Goal: Information Seeking & Learning: Learn about a topic

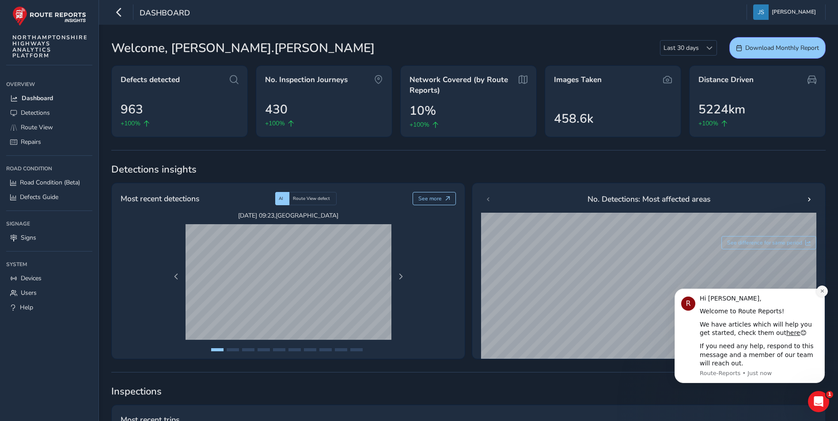
click at [824, 294] on icon "Dismiss notification" at bounding box center [822, 291] width 5 height 5
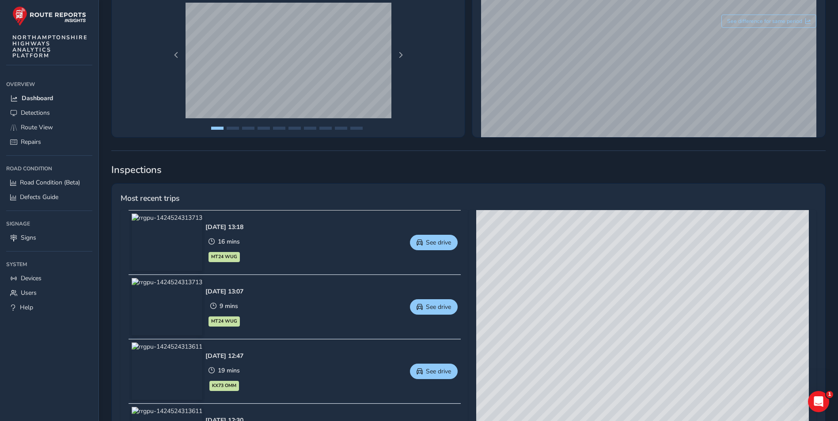
scroll to position [221, 0]
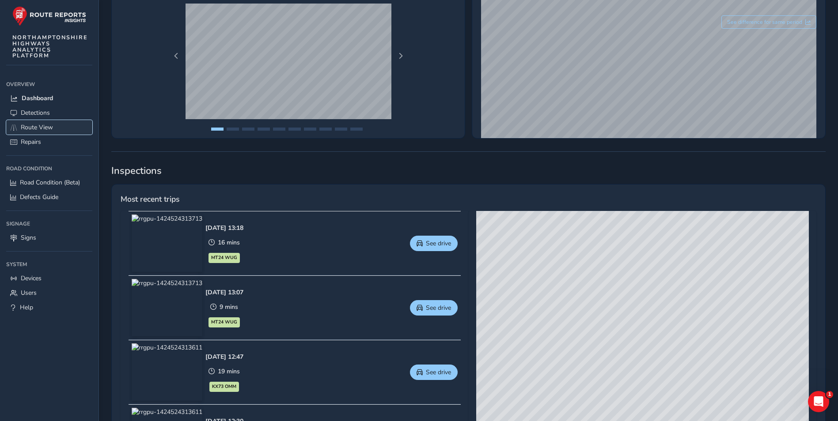
click at [43, 122] on link "Route View" at bounding box center [49, 127] width 86 height 15
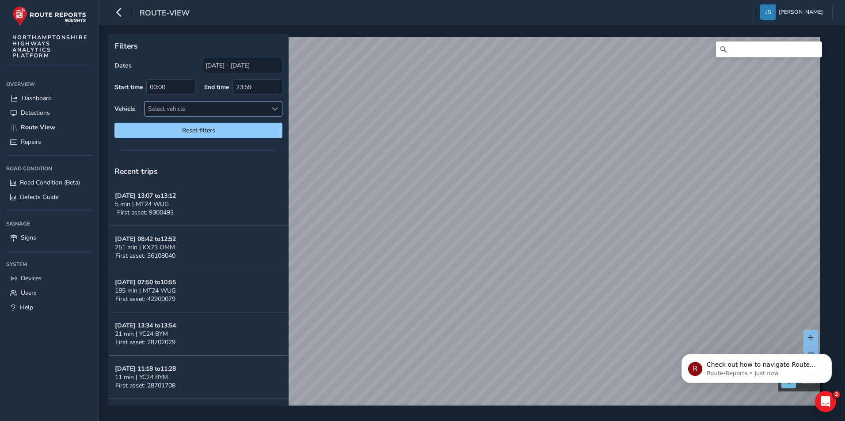
click at [240, 114] on div "Select vehicle" at bounding box center [206, 109] width 122 height 15
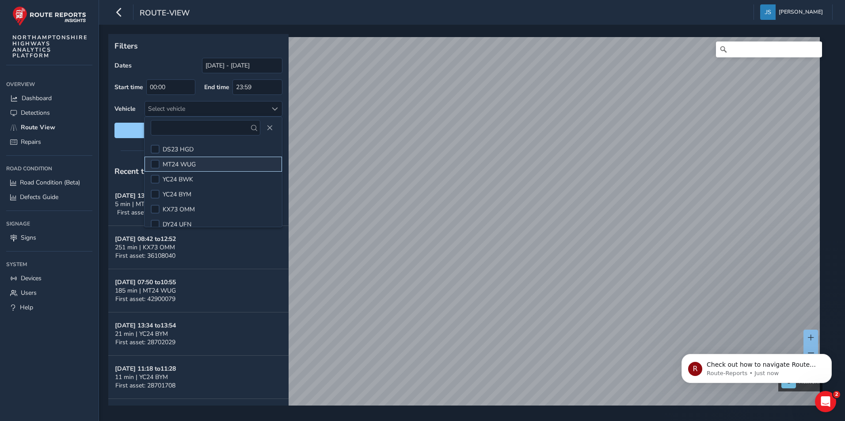
click at [201, 163] on li "MT24 WUG" at bounding box center [212, 164] width 137 height 15
click at [129, 130] on span "Reset filters" at bounding box center [198, 130] width 155 height 8
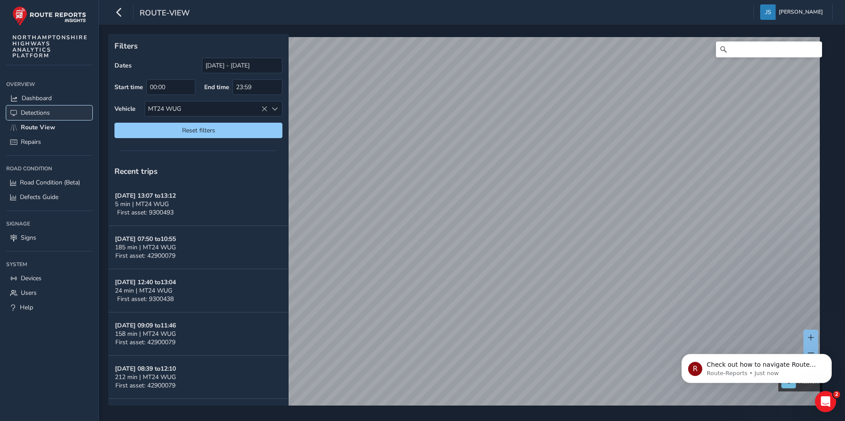
click at [43, 110] on span "Detections" at bounding box center [35, 113] width 29 height 8
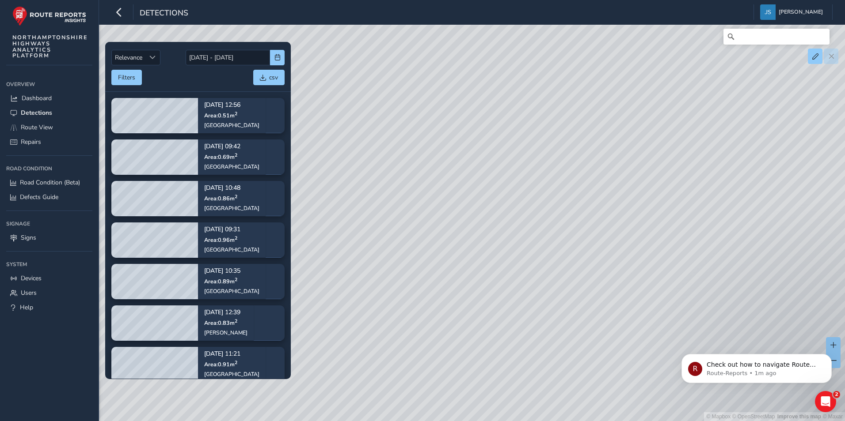
drag, startPoint x: 429, startPoint y: 135, endPoint x: 378, endPoint y: 258, distance: 132.5
click at [378, 258] on div "© Mapbox © OpenStreetMap Improve this map © Maxar" at bounding box center [422, 210] width 845 height 421
drag, startPoint x: 425, startPoint y: 103, endPoint x: 391, endPoint y: 251, distance: 151.4
click at [391, 251] on div "© Mapbox © OpenStreetMap Improve this map © Maxar" at bounding box center [422, 210] width 845 height 421
drag, startPoint x: 407, startPoint y: 144, endPoint x: 429, endPoint y: 304, distance: 162.3
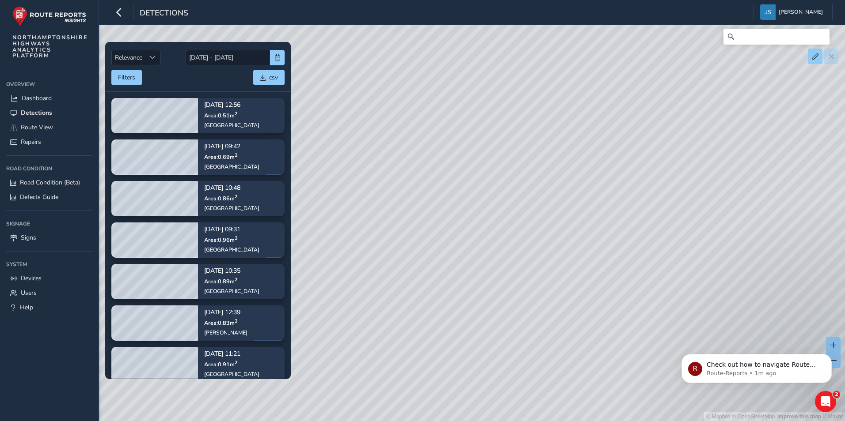
click at [429, 304] on div "© Mapbox © OpenStreetMap Improve this map © Maxar" at bounding box center [422, 210] width 845 height 421
drag, startPoint x: 590, startPoint y: 147, endPoint x: 486, endPoint y: 215, distance: 125.1
click at [479, 231] on div "© Mapbox © OpenStreetMap Improve this map © Maxar" at bounding box center [422, 210] width 845 height 421
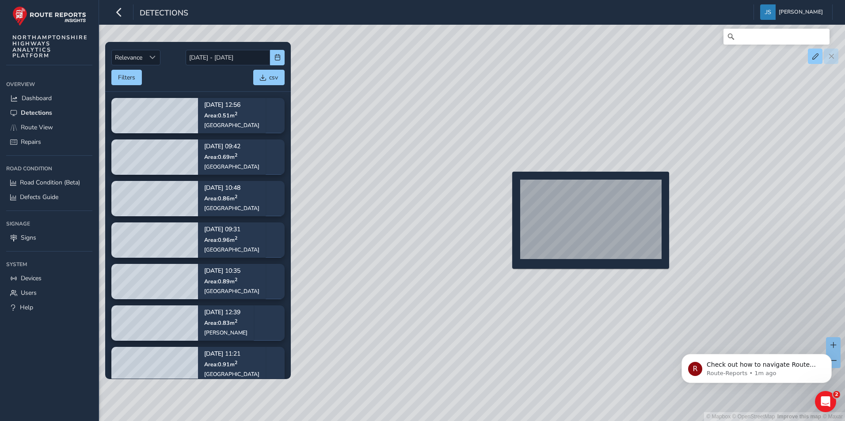
click at [507, 186] on div "© Mapbox © OpenStreetMap Improve this map © Maxar" at bounding box center [422, 210] width 845 height 421
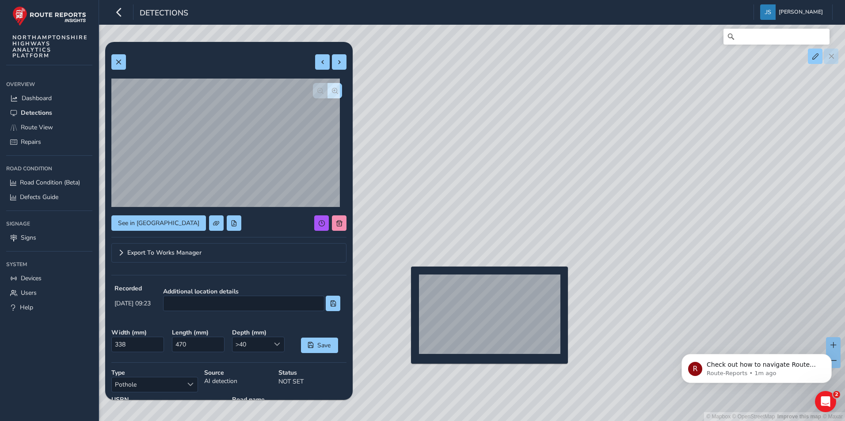
click at [406, 281] on div "© Mapbox © OpenStreetMap Improve this map © Maxar" at bounding box center [422, 210] width 845 height 421
type input "345"
type input "629"
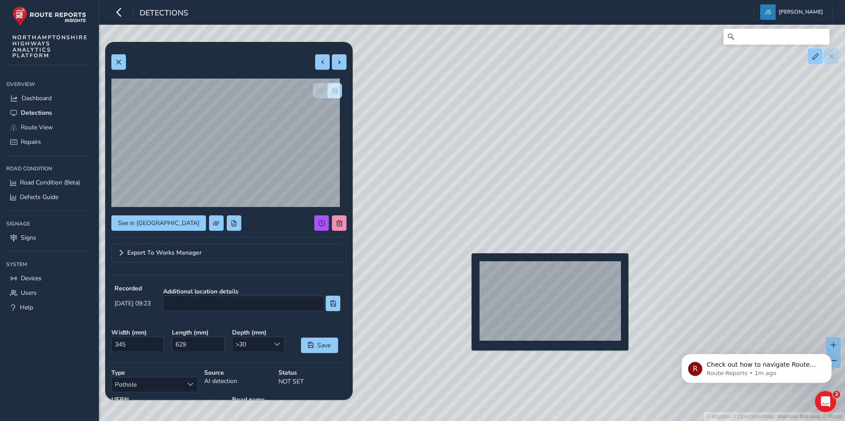
click at [466, 268] on div "© Mapbox © OpenStreetMap Improve this map © Maxar" at bounding box center [422, 210] width 845 height 421
type input "343"
type input "874"
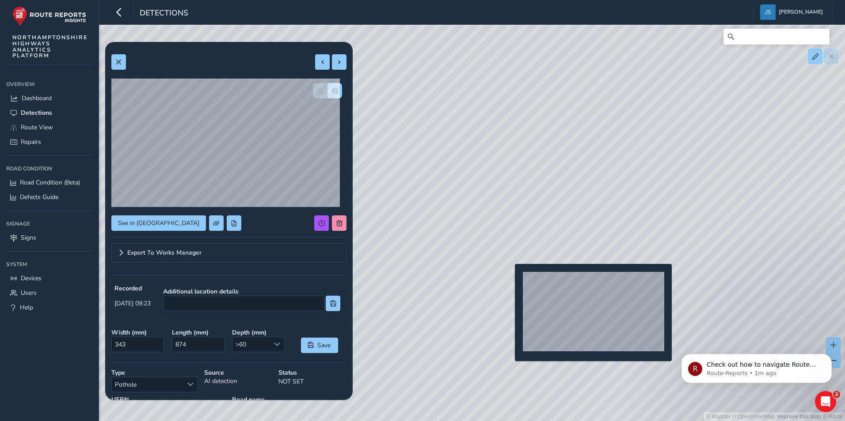
click at [509, 278] on div "© Mapbox © OpenStreetMap Improve this map © Maxar" at bounding box center [422, 210] width 845 height 421
type input "334"
type input "556"
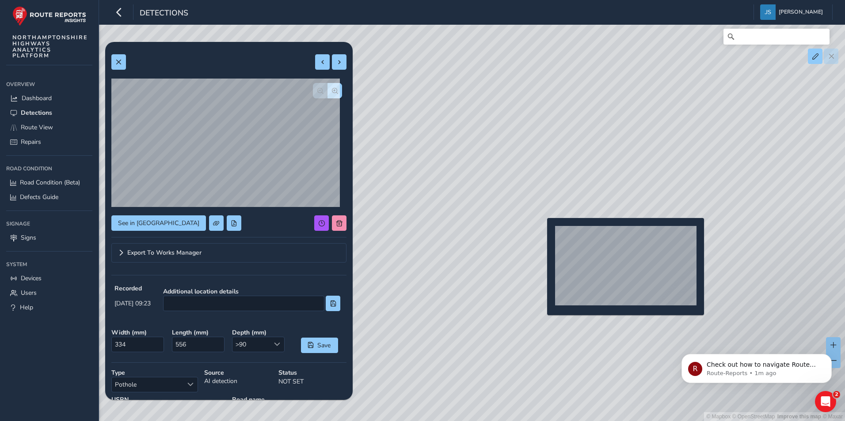
click at [542, 232] on div "© Mapbox © OpenStreetMap Improve this map © Maxar" at bounding box center [422, 210] width 845 height 421
type input "292"
type input "421"
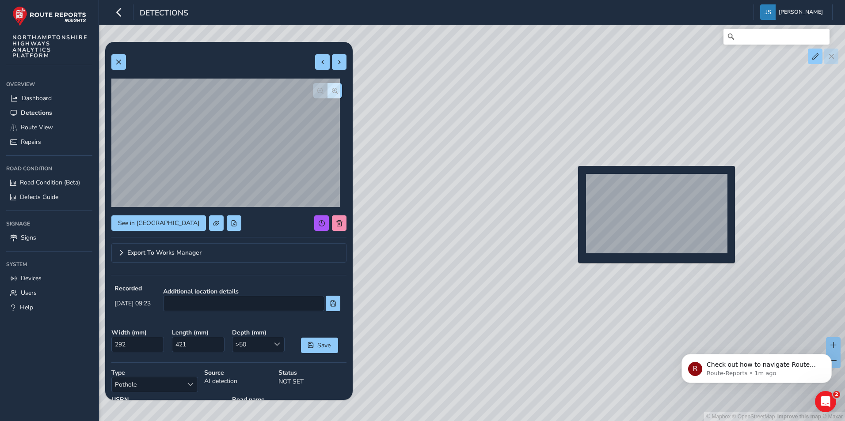
click at [573, 180] on div "© Mapbox © OpenStreetMap Improve this map © Maxar" at bounding box center [422, 210] width 845 height 421
type input "334"
type input "556"
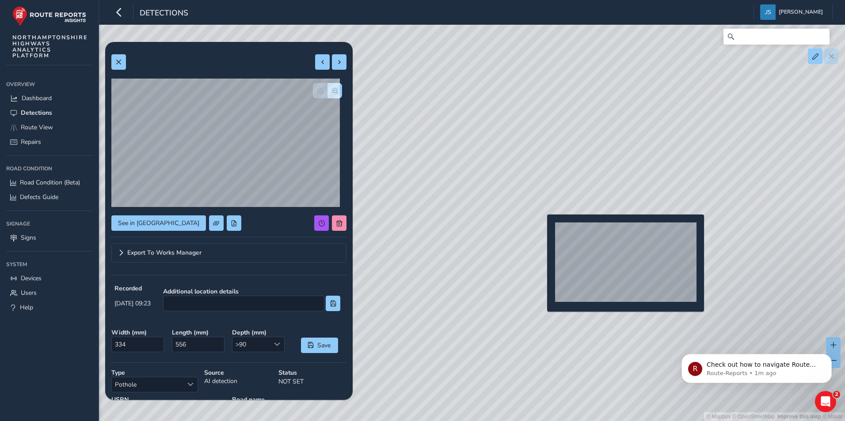
click at [542, 229] on div "© Mapbox © OpenStreetMap Improve this map © Maxar" at bounding box center [422, 210] width 845 height 421
type input "292"
type input "421"
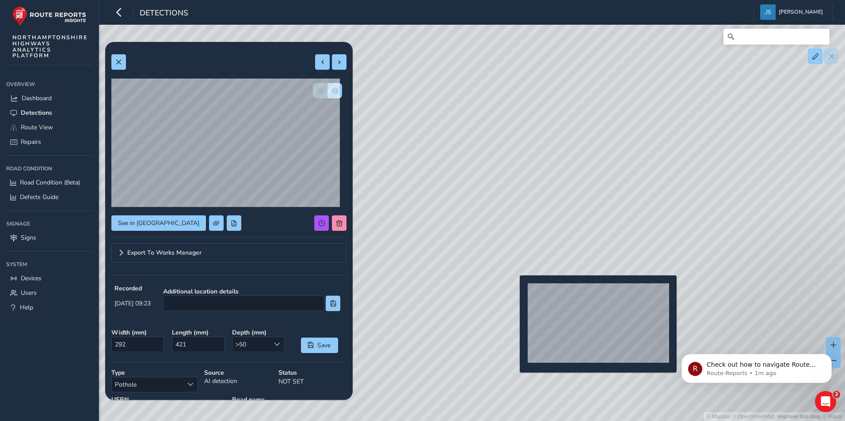
click at [514, 290] on div "© Mapbox © OpenStreetMap Improve this map © Maxar" at bounding box center [422, 210] width 845 height 421
type input "336"
type input "666"
click at [514, 289] on div "© Mapbox © OpenStreetMap Improve this map © Maxar" at bounding box center [422, 210] width 845 height 421
type input "484"
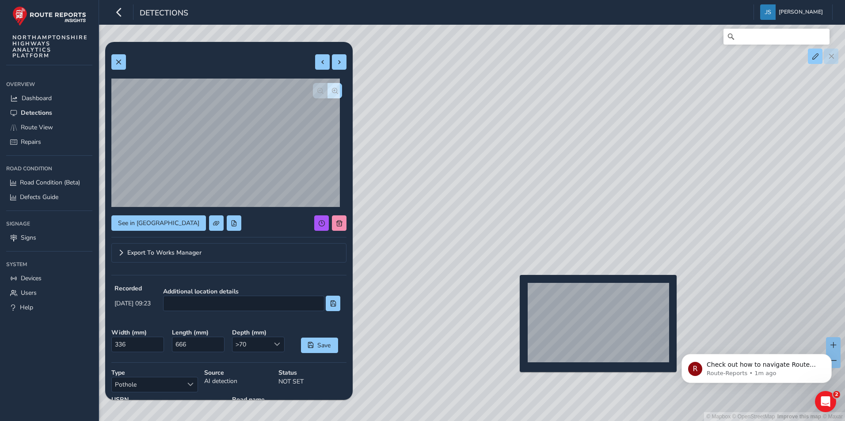
type input "442"
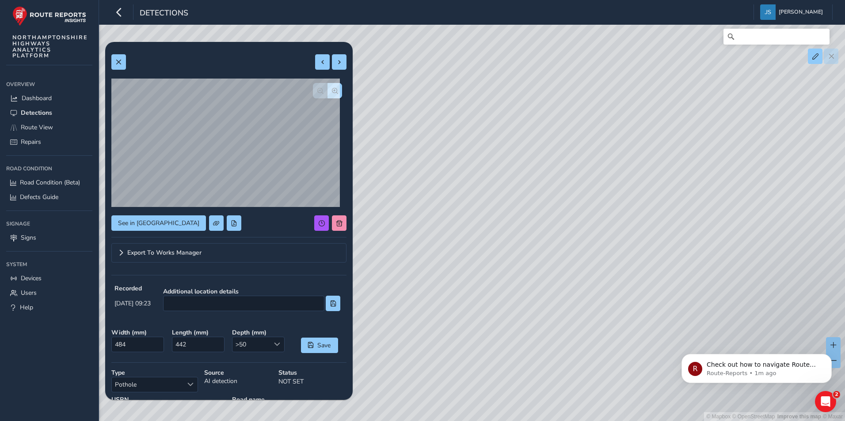
drag, startPoint x: 505, startPoint y: 322, endPoint x: 535, endPoint y: 206, distance: 119.1
click at [531, 220] on div "© Mapbox © OpenStreetMap Improve this map © Maxar" at bounding box center [422, 210] width 845 height 421
drag, startPoint x: 592, startPoint y: 252, endPoint x: 552, endPoint y: 353, distance: 107.7
click at [552, 353] on div "© Mapbox © OpenStreetMap Improve this map © Maxar" at bounding box center [422, 210] width 845 height 421
drag, startPoint x: 637, startPoint y: 187, endPoint x: 594, endPoint y: 214, distance: 50.6
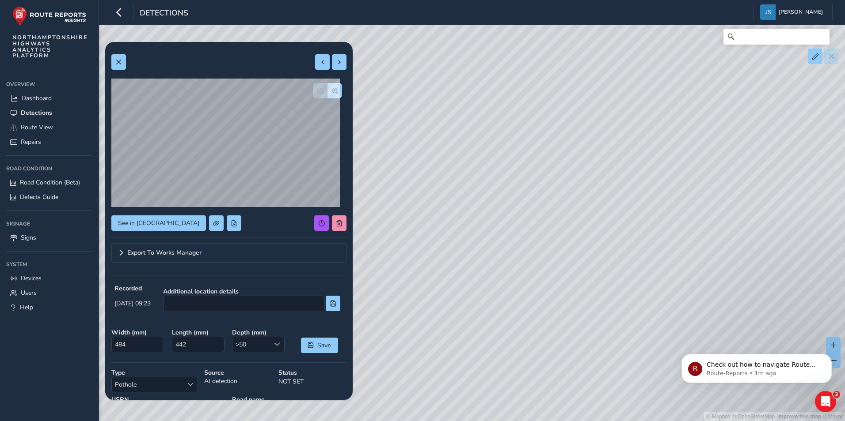
click at [547, 253] on div "© Mapbox © OpenStreetMap Improve this map © Maxar" at bounding box center [422, 210] width 845 height 421
drag, startPoint x: 510, startPoint y: 292, endPoint x: 501, endPoint y: 133, distance: 159.8
click at [510, 162] on div "© Mapbox © OpenStreetMap Improve this map © Maxar" at bounding box center [422, 210] width 845 height 421
click at [474, 91] on div "© Mapbox © OpenStreetMap Improve this map © Maxar" at bounding box center [422, 210] width 845 height 421
type input "363"
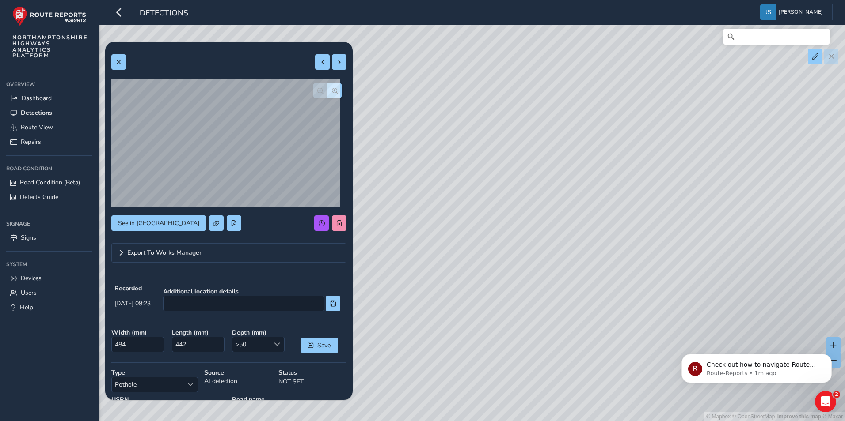
type input "816"
drag, startPoint x: 587, startPoint y: 291, endPoint x: 386, endPoint y: 213, distance: 216.0
click at [386, 213] on div "© Mapbox © OpenStreetMap Improve this map © Maxar" at bounding box center [422, 210] width 845 height 421
click at [29, 101] on span "Dashboard" at bounding box center [37, 98] width 30 height 8
